Goal: Check status: Check status

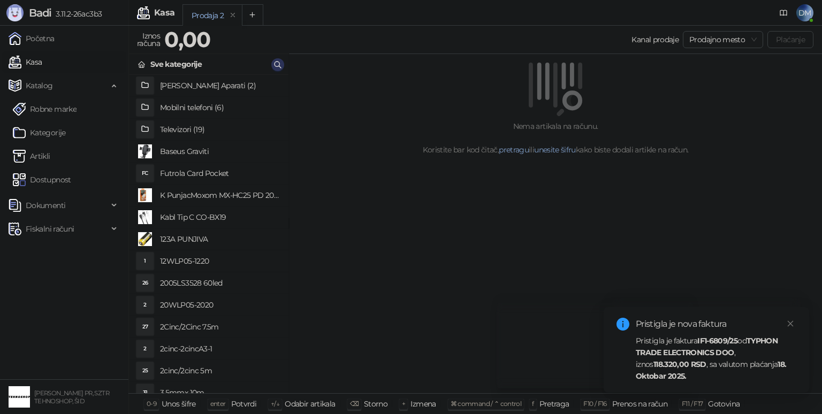
click at [282, 66] on button "button" at bounding box center [277, 64] width 13 height 13
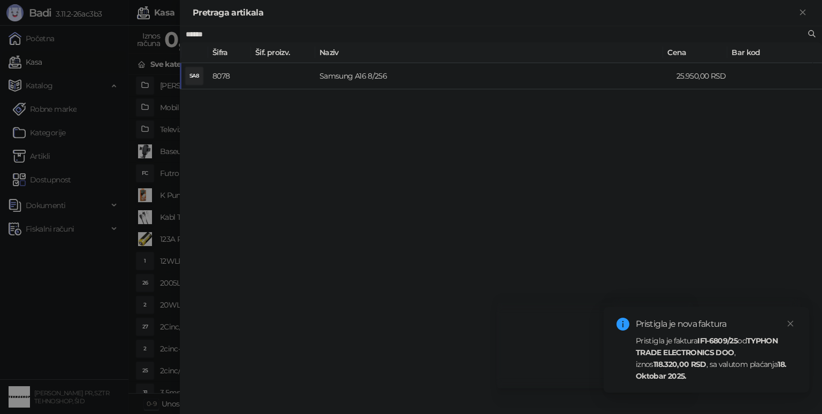
type input "******"
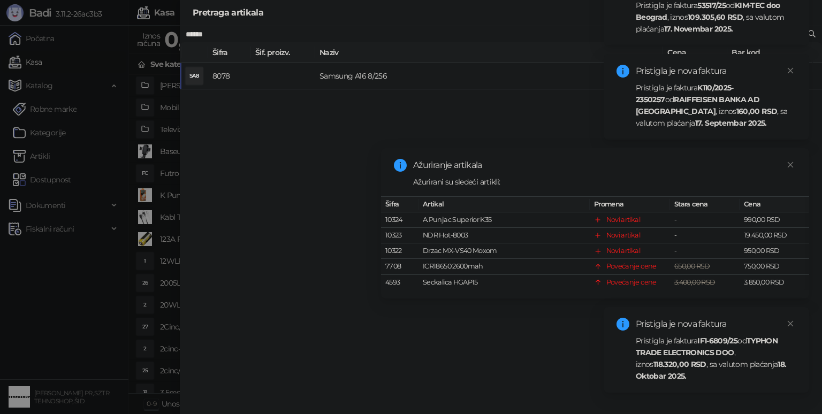
click at [678, 357] on div "Pristigla je faktura IF1-6809/25 od TYPHON TRADE ELECTRONICS DOO , iznos 118.32…" at bounding box center [716, 358] width 161 height 47
